Goal: Ask a question: Seek information or help from site administrators or community

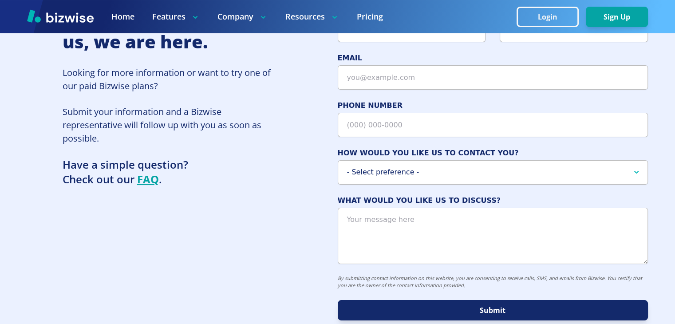
scroll to position [64, 0]
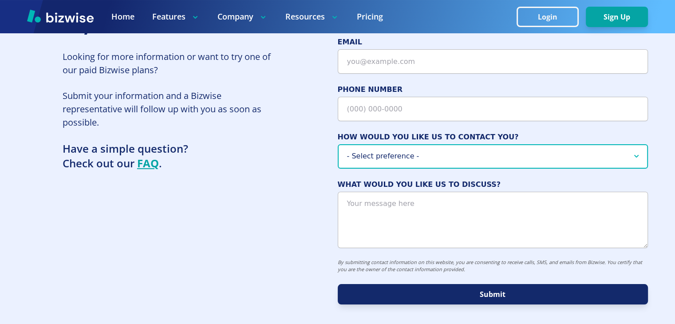
click at [636, 151] on select "- Select preference - Phone Text Email" at bounding box center [493, 156] width 311 height 24
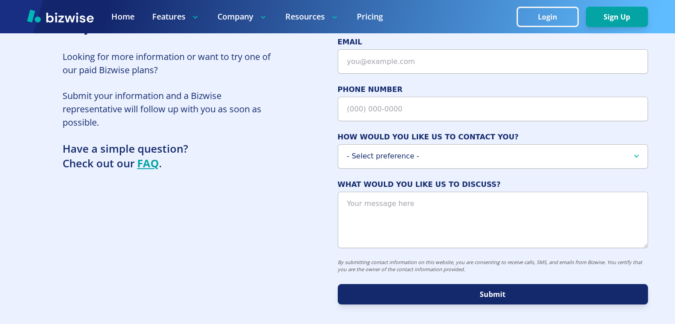
click at [613, 135] on span "HOW WOULD YOU LIKE US TO CONTACT YOU?" at bounding box center [493, 137] width 311 height 11
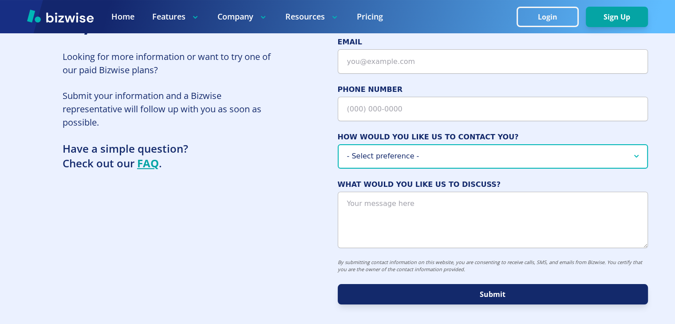
click at [613, 144] on select "- Select preference - Phone Text Email" at bounding box center [493, 156] width 311 height 24
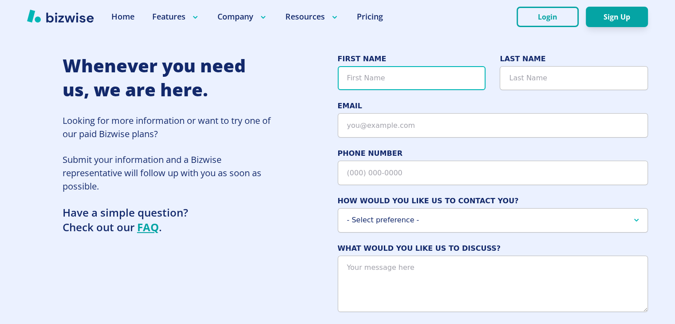
click at [364, 82] on input "FIRST NAME" at bounding box center [412, 78] width 148 height 24
type input "E"
type input "[PERSON_NAME]"
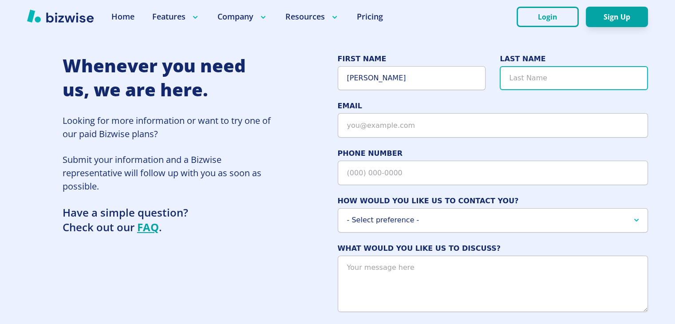
click at [525, 80] on input "LAST NAME" at bounding box center [574, 78] width 148 height 24
type input "[PERSON_NAME]"
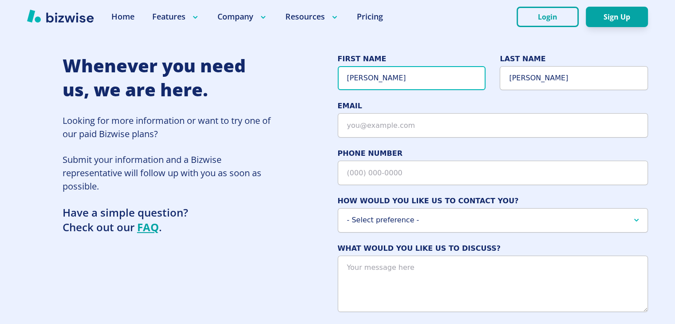
drag, startPoint x: 375, startPoint y: 78, endPoint x: 324, endPoint y: 82, distance: 52.1
click at [324, 82] on div "Whenever you need us, we are here. Looking for more information or want to try …" at bounding box center [337, 211] width 621 height 315
type input "[PERSON_NAME]"
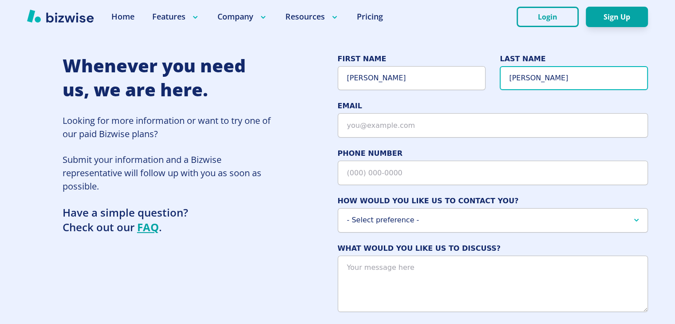
drag, startPoint x: 552, startPoint y: 80, endPoint x: 468, endPoint y: 86, distance: 84.5
click at [468, 86] on div "FIRST NAME [PERSON_NAME] NAME [PERSON_NAME] EMAIL PHONE NUMBER HOW WOULD YOU LI…" at bounding box center [493, 211] width 311 height 315
type input "Gerhke"
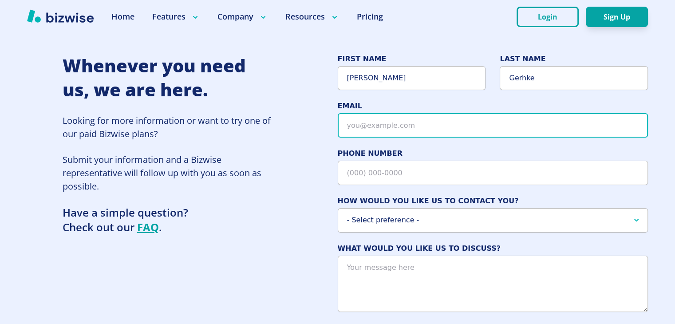
click at [444, 128] on input "EMAIL" at bounding box center [493, 125] width 311 height 24
type input "[EMAIL_ADDRESS][DOMAIN_NAME]"
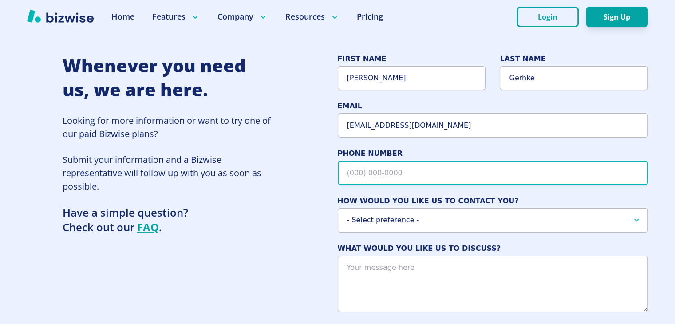
click at [411, 173] on input "PHONE NUMBER" at bounding box center [493, 173] width 311 height 24
type input "[PHONE_NUMBER]"
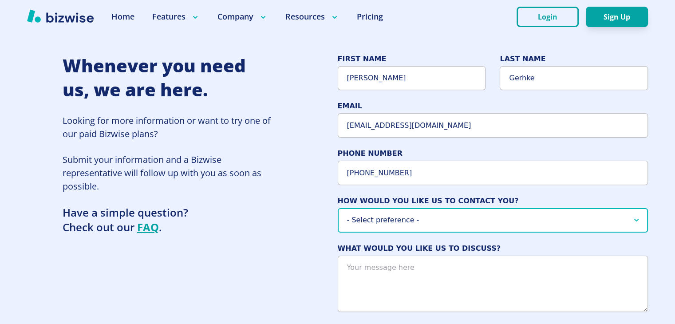
click at [636, 219] on select "- Select preference - Phone Text Email" at bounding box center [493, 220] width 311 height 24
select select "Email"
click at [338, 208] on select "- Select preference - Phone Text Email" at bounding box center [493, 220] width 311 height 24
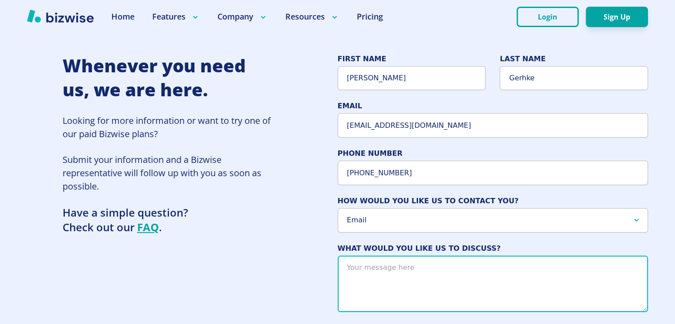
click at [437, 269] on textarea "WHAT WOULD YOU LIKE US TO DISCUSS?" at bounding box center [493, 284] width 311 height 56
click at [478, 270] on textarea "I have been trying to contact our Represenative" at bounding box center [493, 284] width 311 height 56
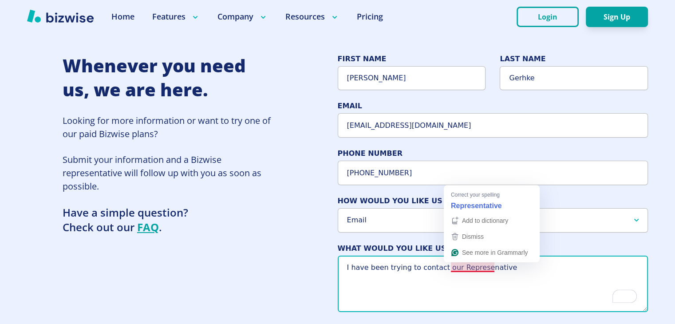
click at [452, 268] on textarea "I have been trying to contact our Represenative" at bounding box center [493, 284] width 311 height 56
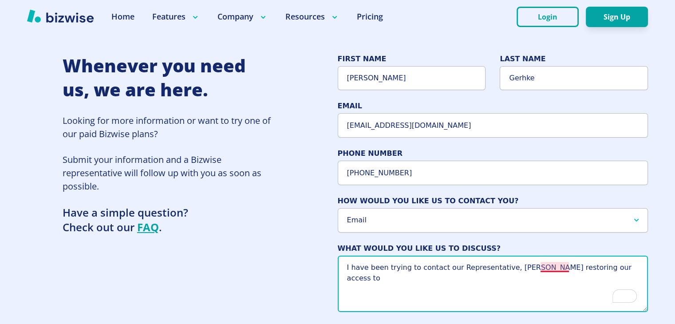
click at [547, 269] on textarea "I have been trying to contact our Representative, [PERSON_NAME] restoring our a…" at bounding box center [493, 284] width 311 height 56
click at [628, 267] on textarea "I have been trying to contact our Representative, [PERSON_NAME] to restore our …" at bounding box center [493, 284] width 311 height 56
click at [442, 277] on textarea "I have been trying to contact our Representative, [PERSON_NAME] to restore our …" at bounding box center [493, 284] width 311 height 56
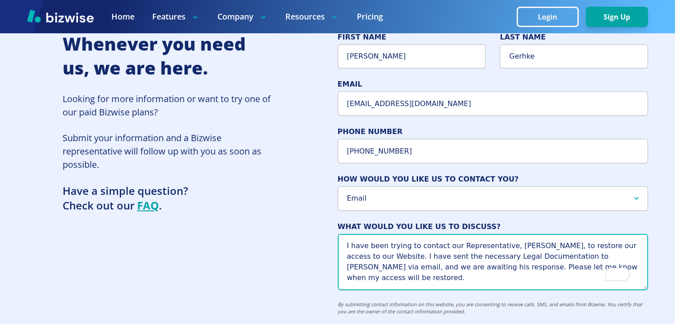
scroll to position [41, 0]
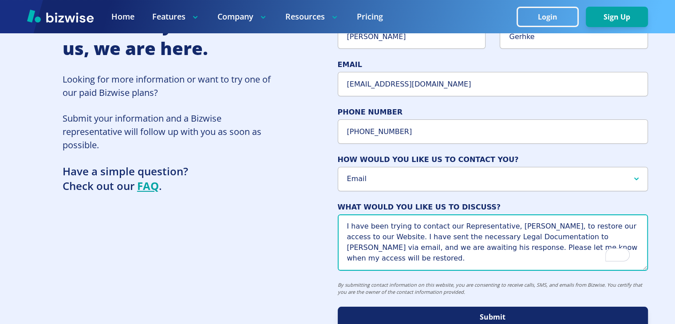
click at [455, 228] on textarea "I have been trying to contact our Representative, [PERSON_NAME], to restore our…" at bounding box center [493, 242] width 311 height 56
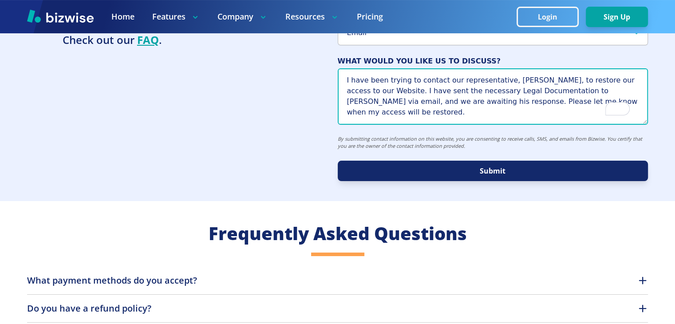
scroll to position [197, 0]
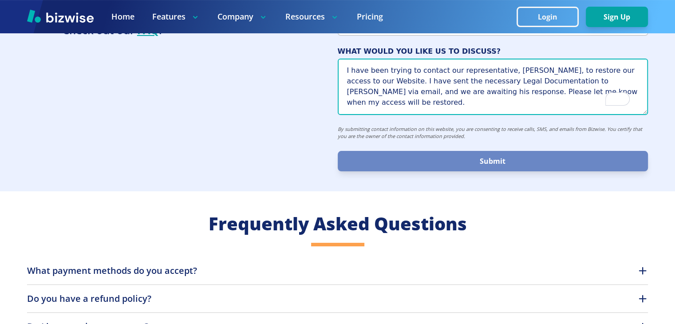
type textarea "I have been trying to contact our representative, [PERSON_NAME], to restore our…"
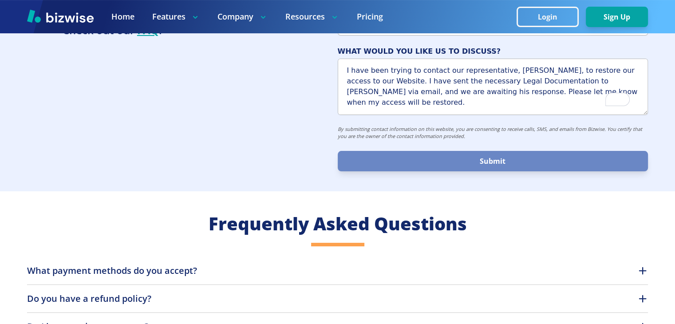
click at [497, 162] on button "Submit" at bounding box center [493, 161] width 311 height 20
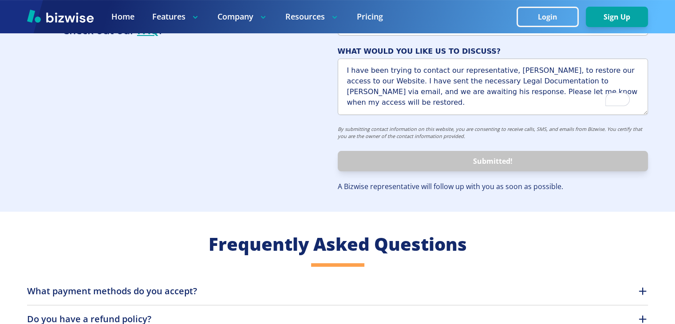
select select
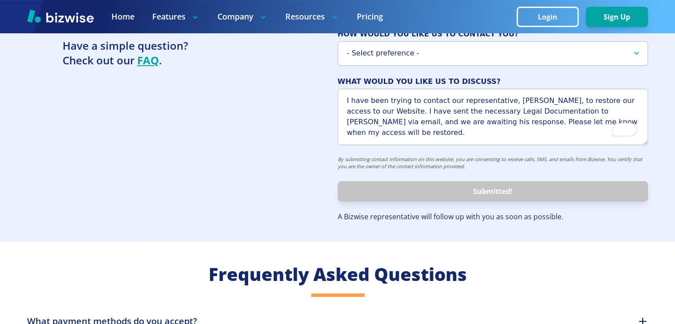
scroll to position [14, 0]
